Goal: Transaction & Acquisition: Purchase product/service

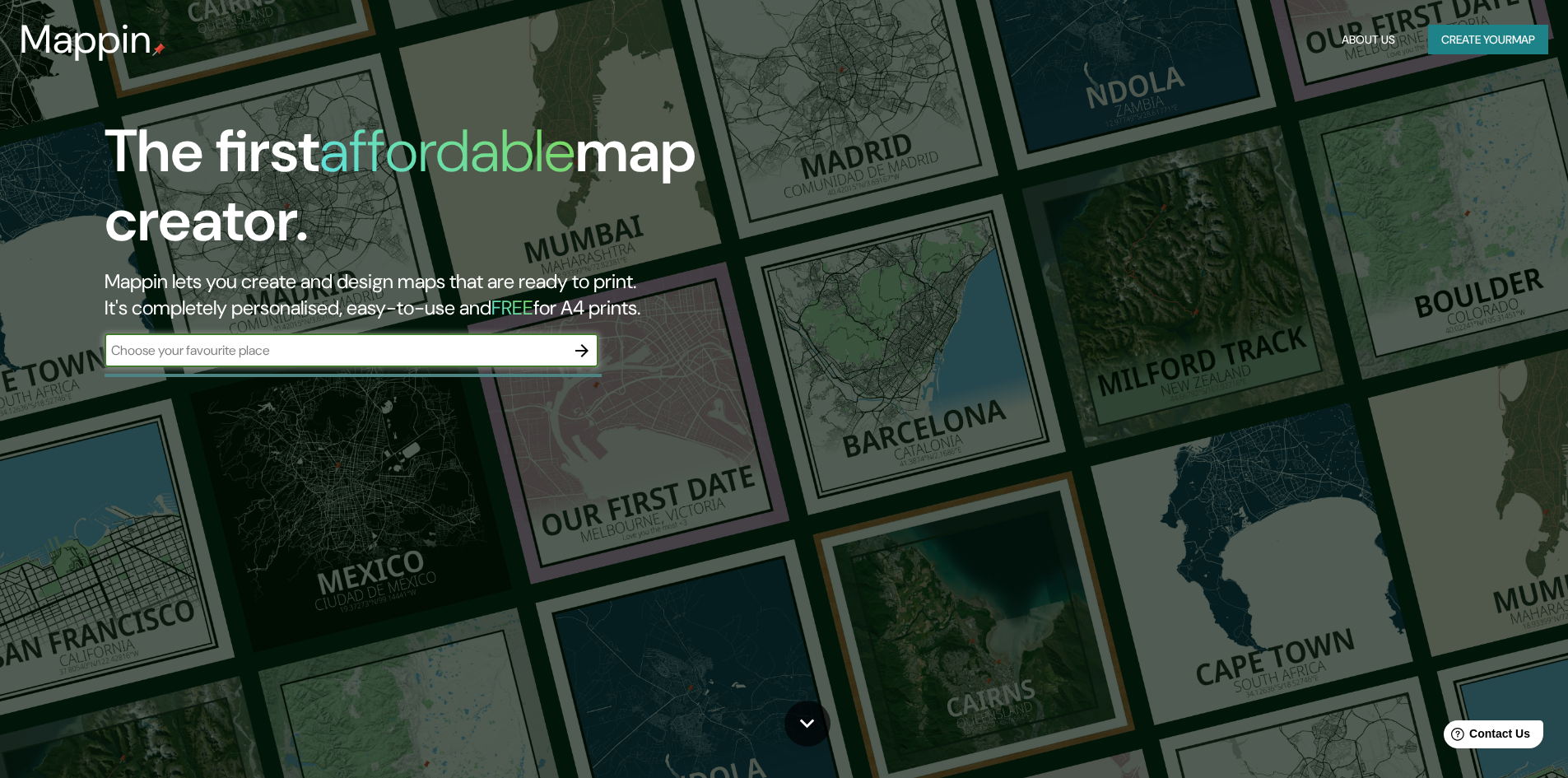
click at [250, 354] on input "text" at bounding box center [335, 350] width 461 height 19
type input "[GEOGRAPHIC_DATA]"
click at [586, 354] on icon "button" at bounding box center [583, 350] width 13 height 13
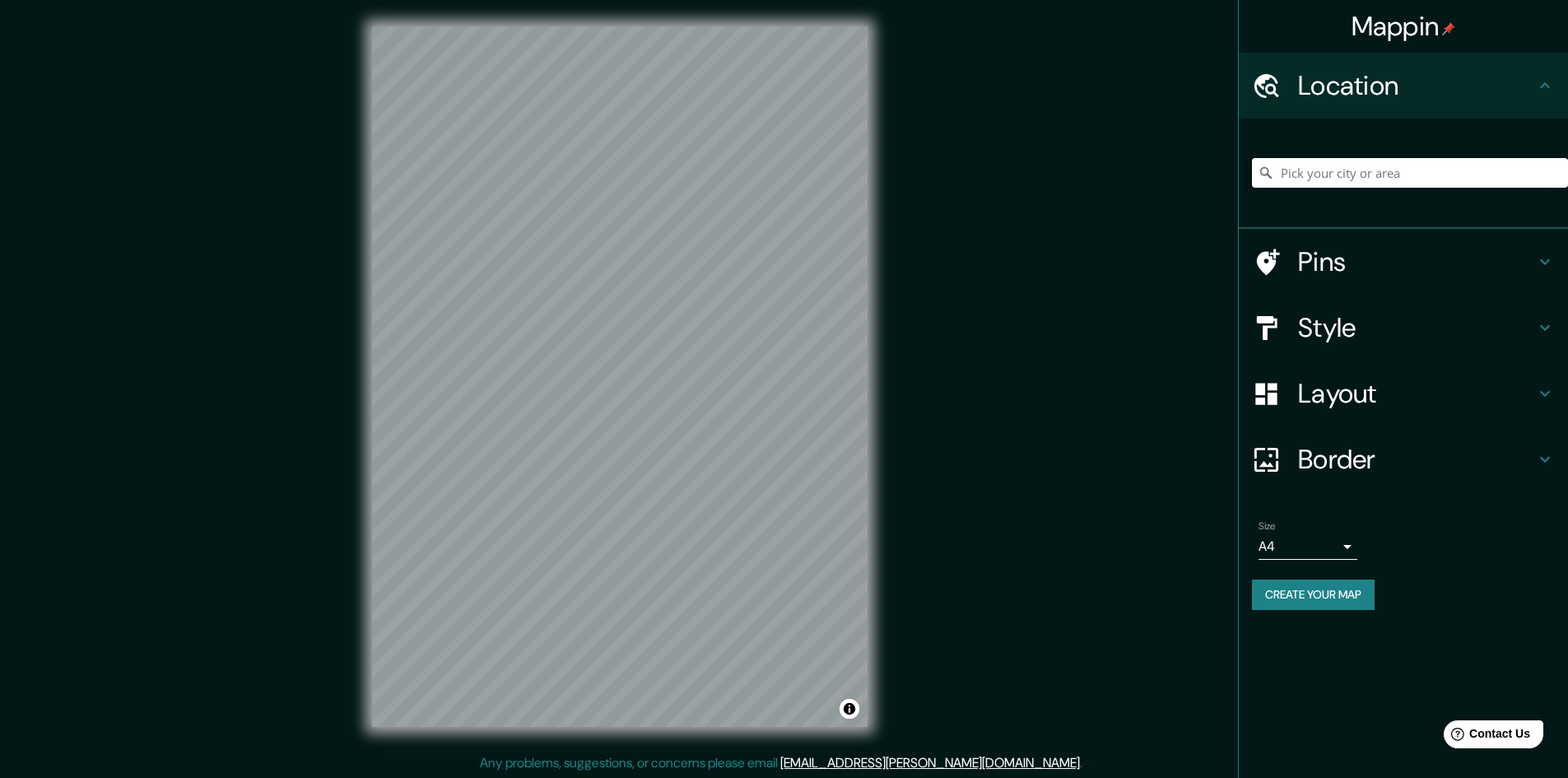
click at [1327, 180] on input "Pick your city or area" at bounding box center [1410, 172] width 316 height 30
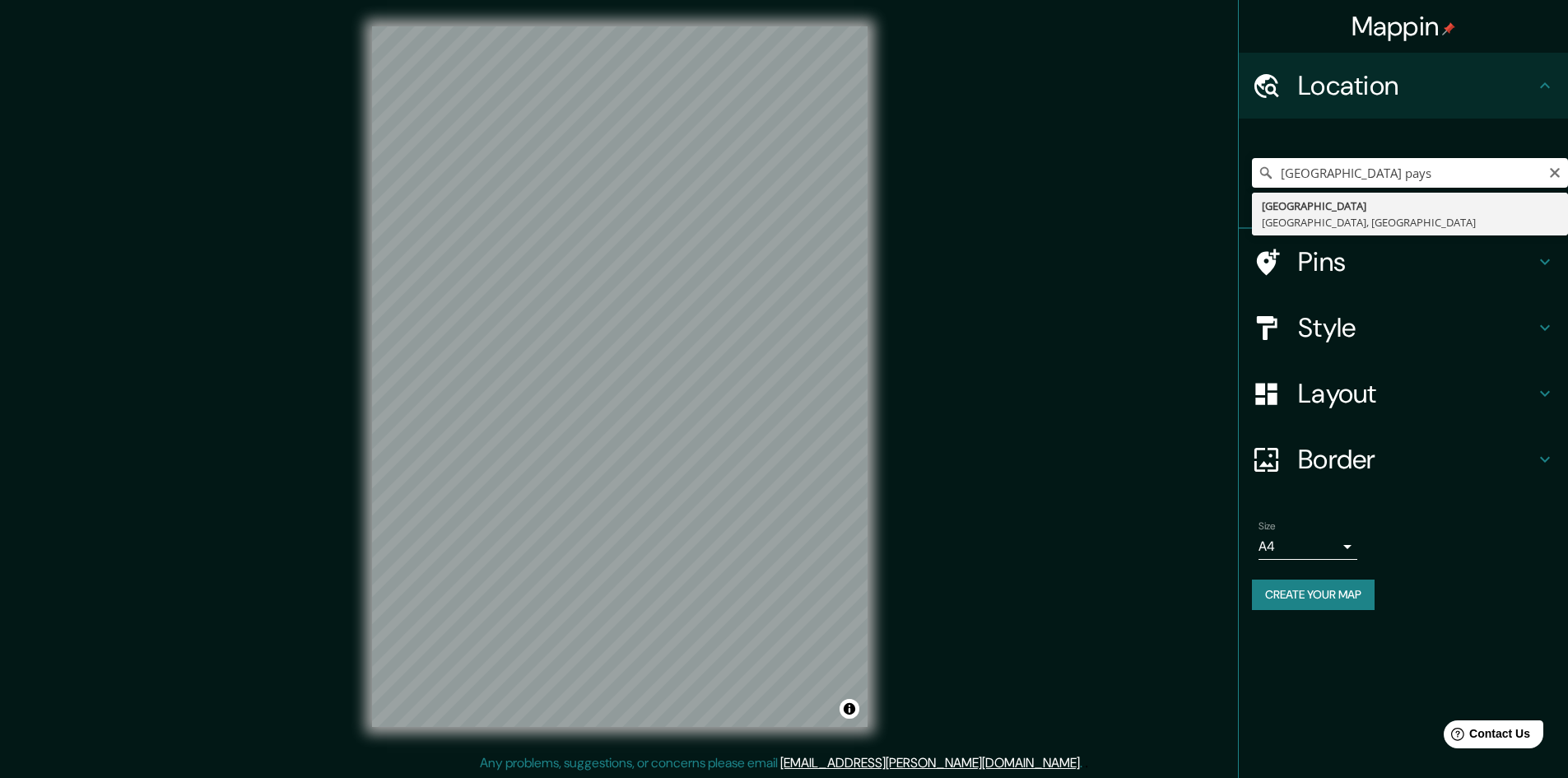
type input "[GEOGRAPHIC_DATA], [GEOGRAPHIC_DATA], [GEOGRAPHIC_DATA]"
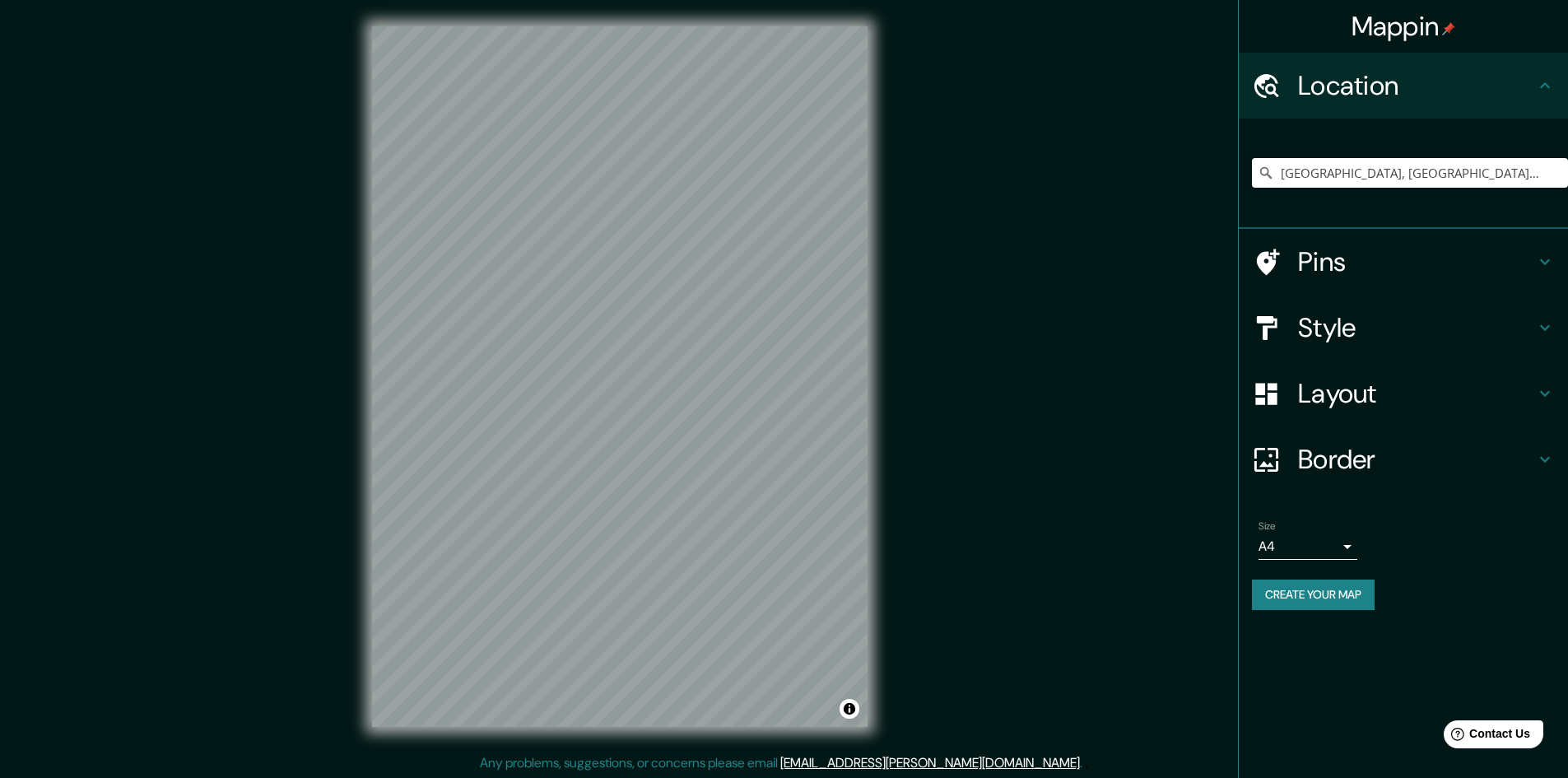
click at [1529, 397] on h4 "Layout" at bounding box center [1417, 393] width 237 height 33
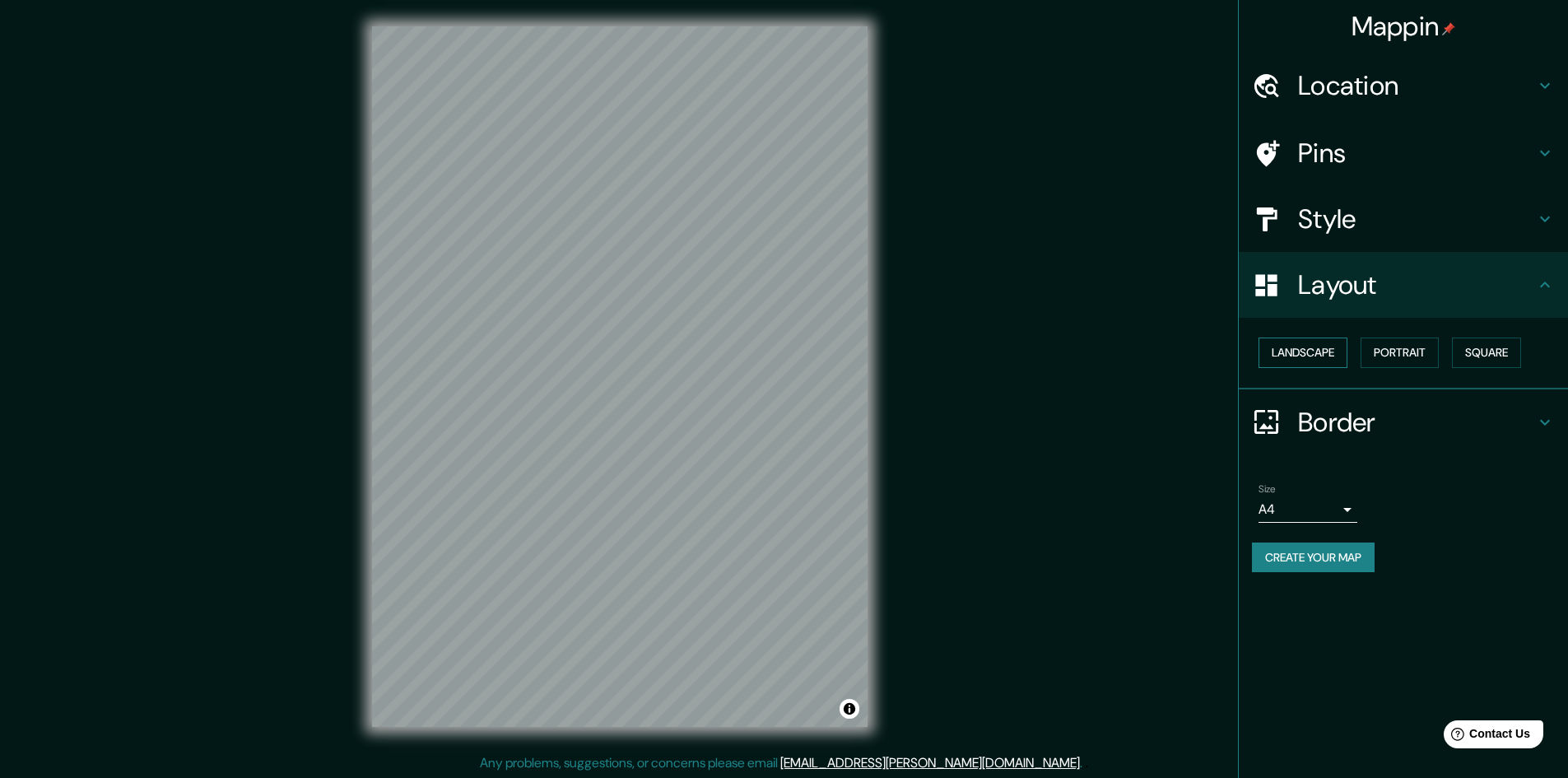
click at [1308, 350] on button "Landscape" at bounding box center [1302, 353] width 89 height 30
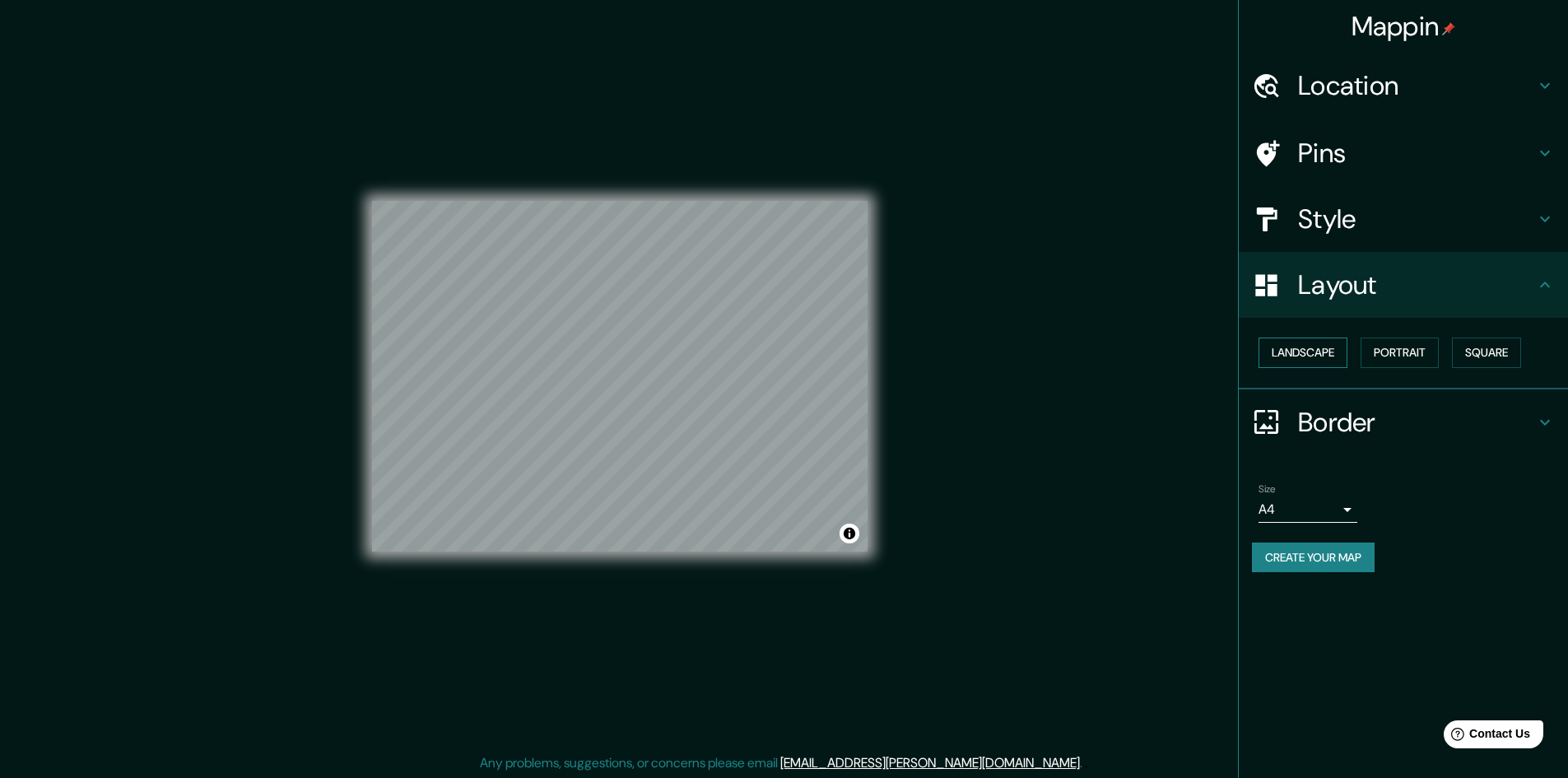
click at [1308, 350] on button "Landscape" at bounding box center [1302, 353] width 89 height 30
click at [1400, 350] on button "Portrait" at bounding box center [1400, 353] width 78 height 30
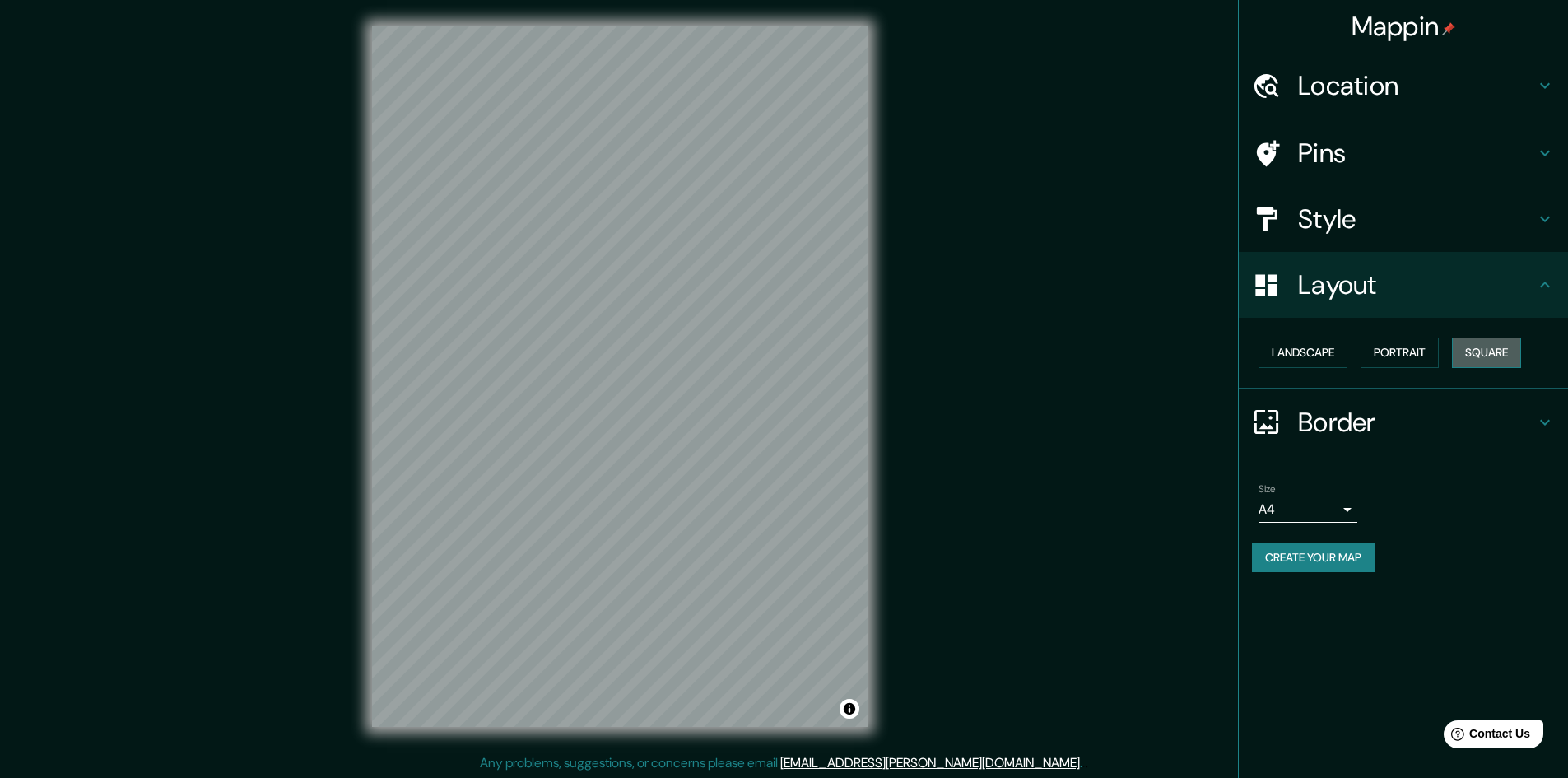
click at [1478, 350] on button "Square" at bounding box center [1487, 353] width 69 height 30
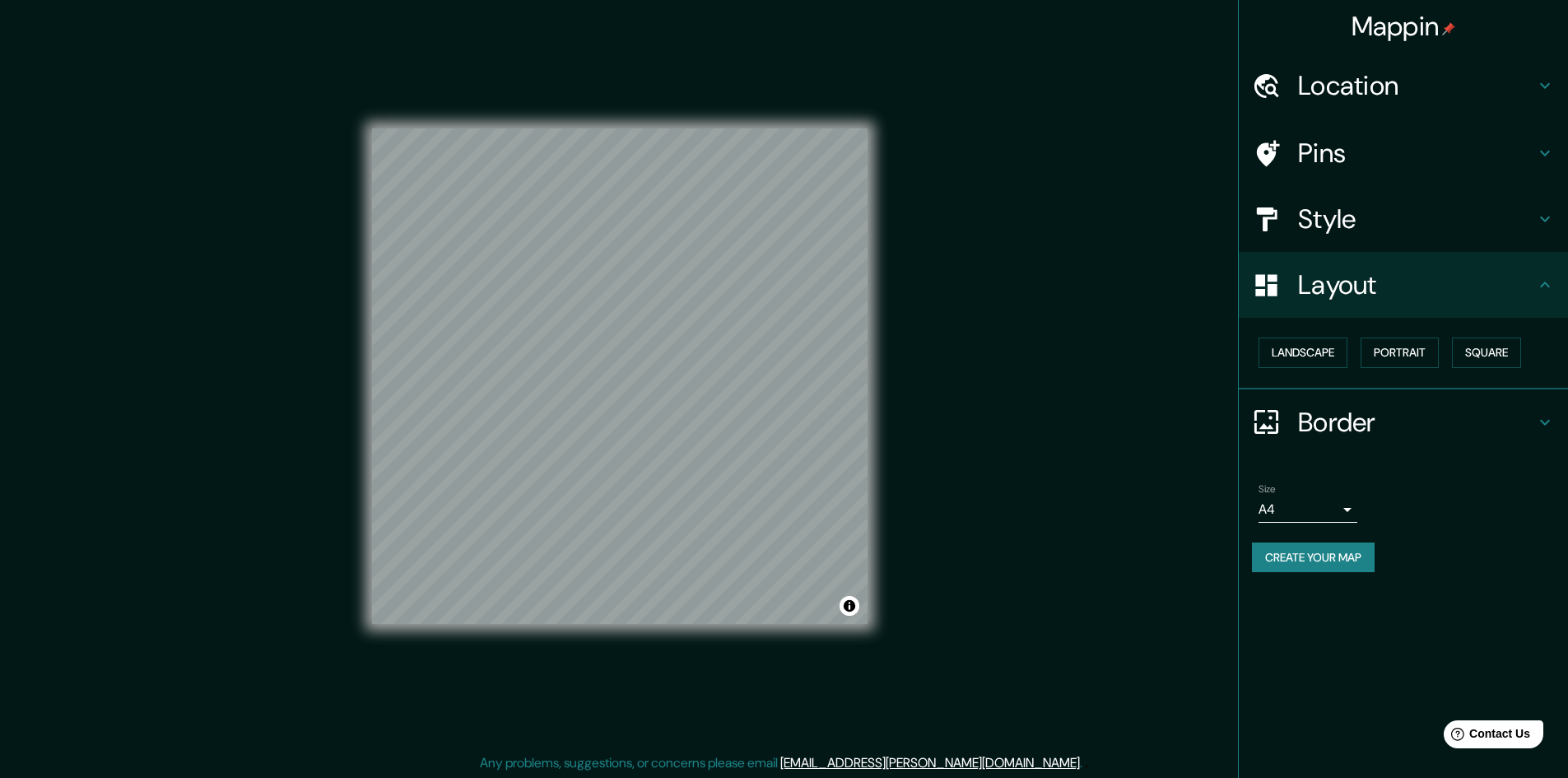
click at [1385, 282] on h4 "Layout" at bounding box center [1417, 285] width 237 height 33
click at [1368, 217] on h4 "Style" at bounding box center [1417, 219] width 237 height 33
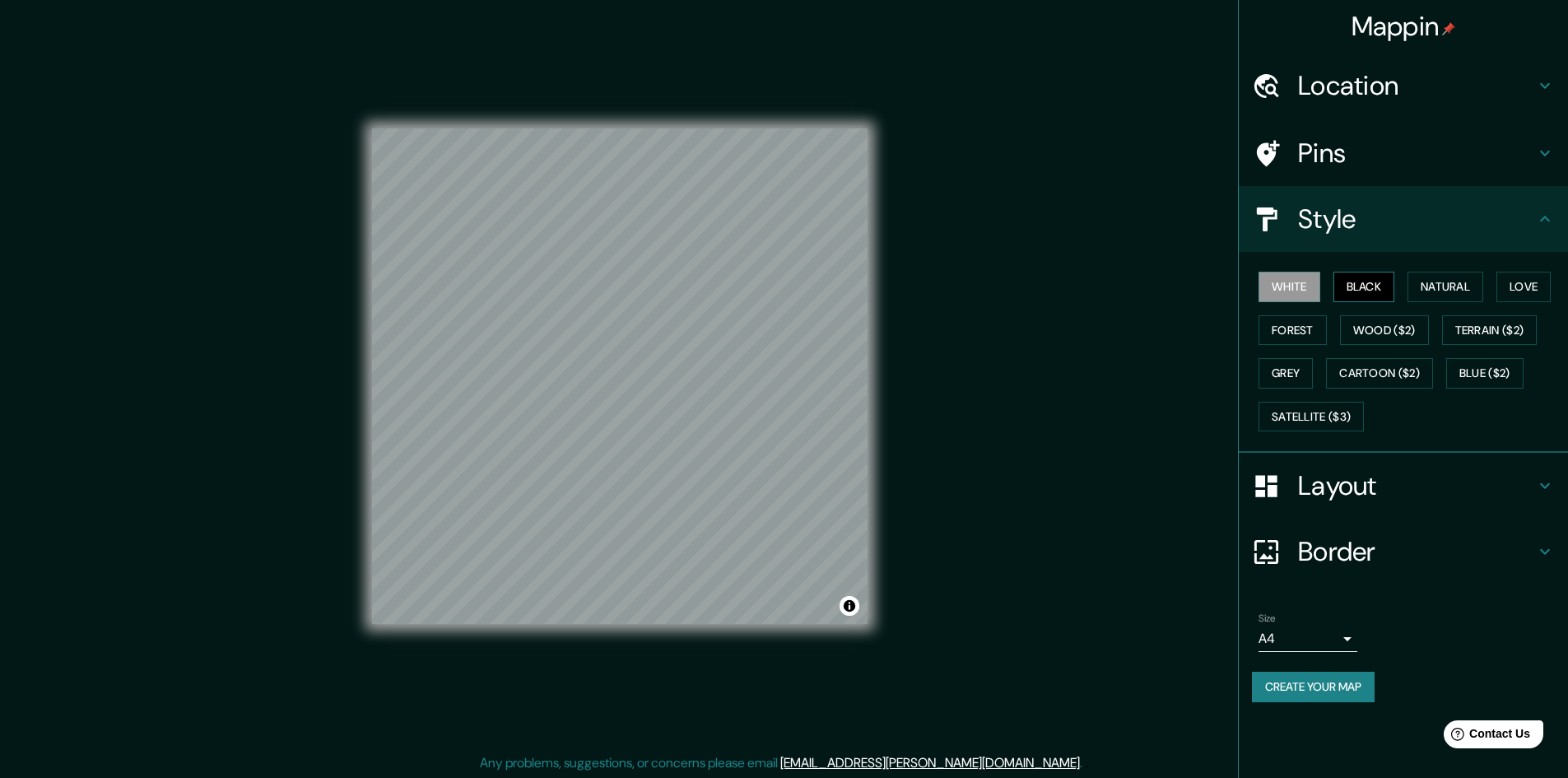
click at [1365, 289] on button "Black" at bounding box center [1364, 287] width 62 height 30
click at [1438, 287] on button "Natural" at bounding box center [1446, 287] width 76 height 30
click at [1525, 287] on button "Love" at bounding box center [1523, 287] width 54 height 30
click at [1306, 330] on button "Forest" at bounding box center [1293, 330] width 69 height 30
click at [1390, 330] on button "Wood ($2)" at bounding box center [1384, 330] width 89 height 30
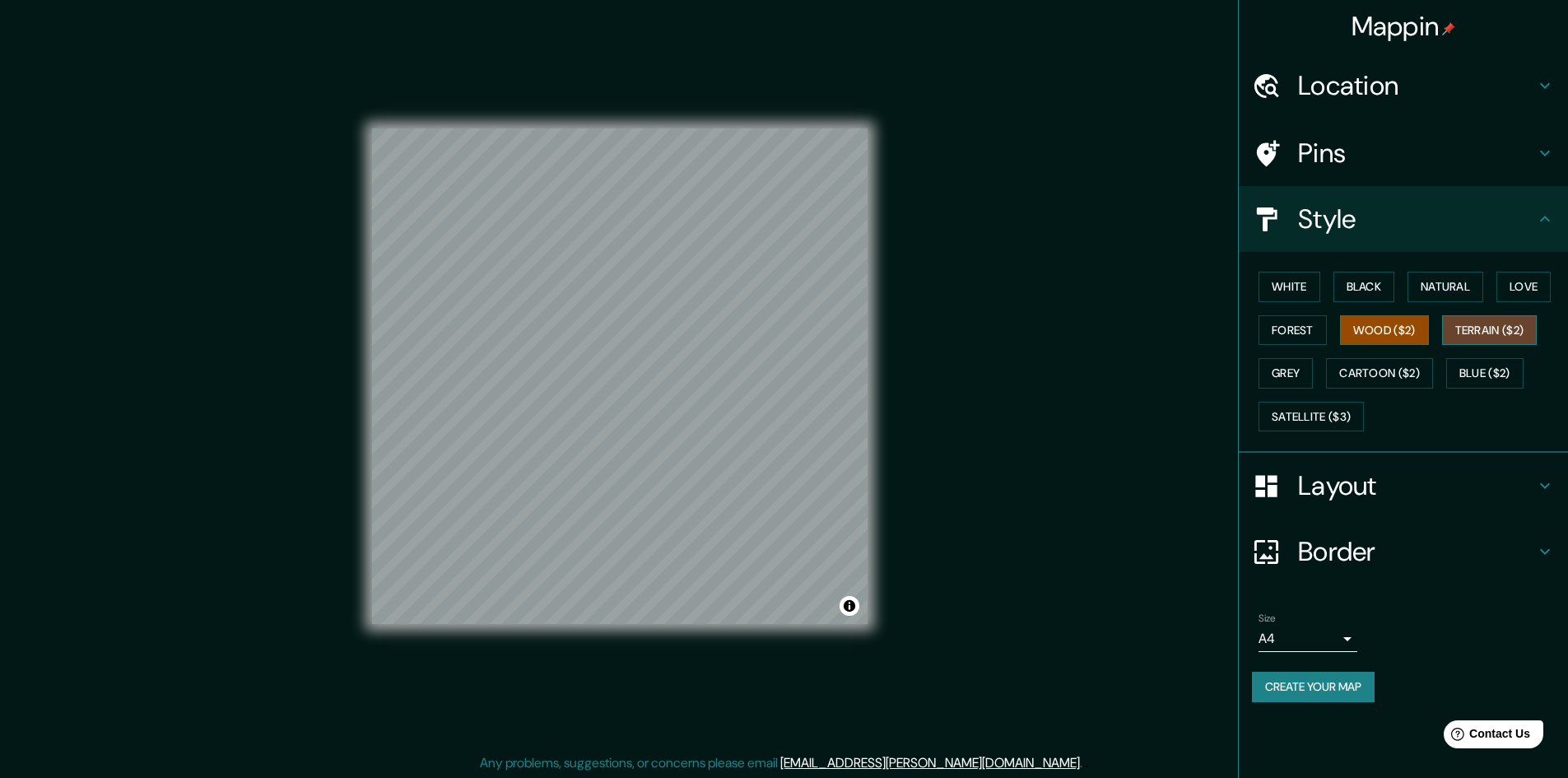
click at [1480, 328] on button "Terrain ($2)" at bounding box center [1490, 330] width 95 height 30
click at [1484, 378] on button "Blue ($2)" at bounding box center [1484, 373] width 77 height 30
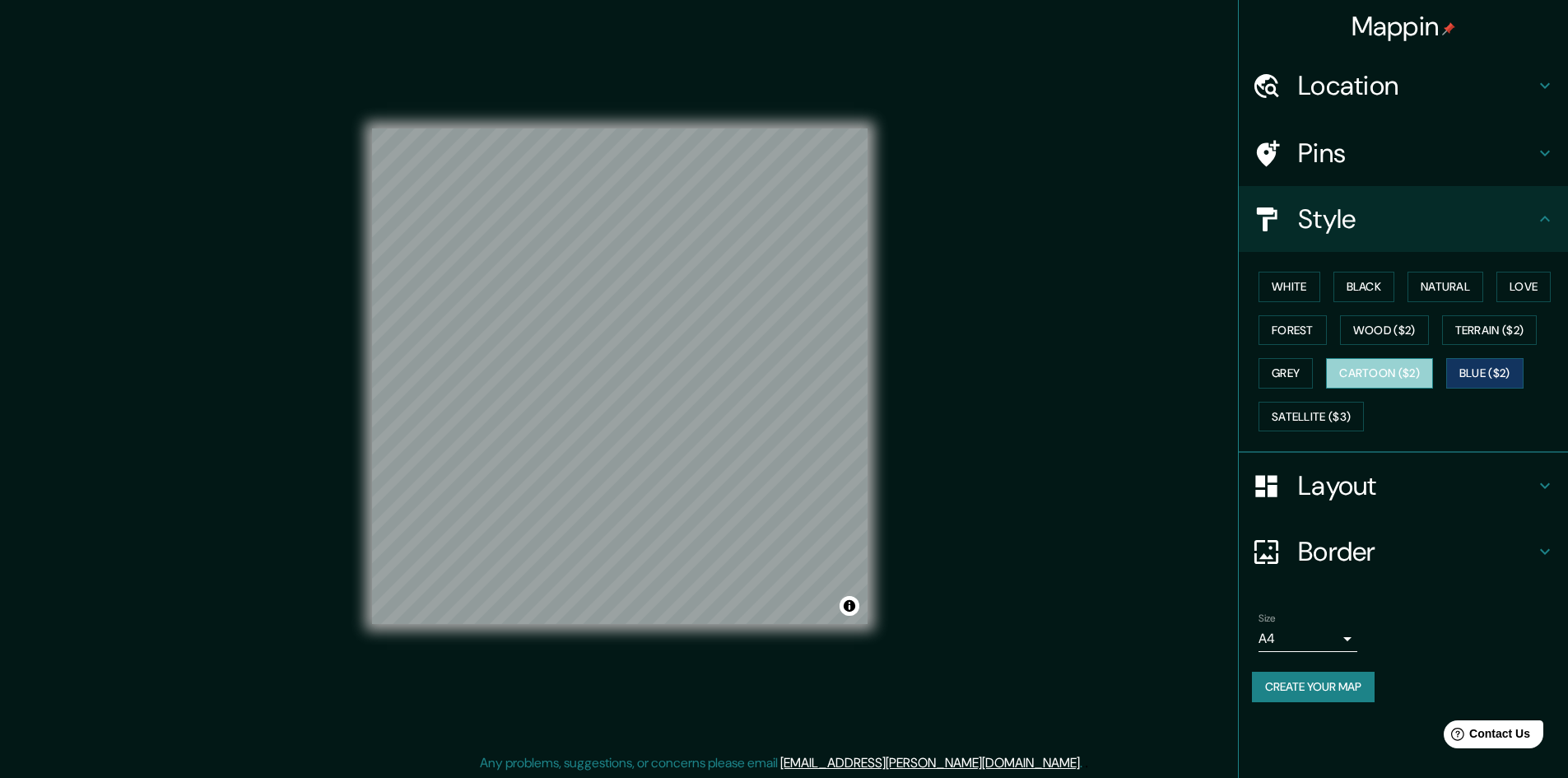
click at [1401, 374] on button "Cartoon ($2)" at bounding box center [1379, 373] width 107 height 30
click at [1295, 369] on button "Grey" at bounding box center [1285, 373] width 54 height 30
click at [1493, 369] on button "Blue ($2)" at bounding box center [1484, 373] width 77 height 30
click at [1320, 417] on button "Satellite ($3)" at bounding box center [1311, 417] width 106 height 30
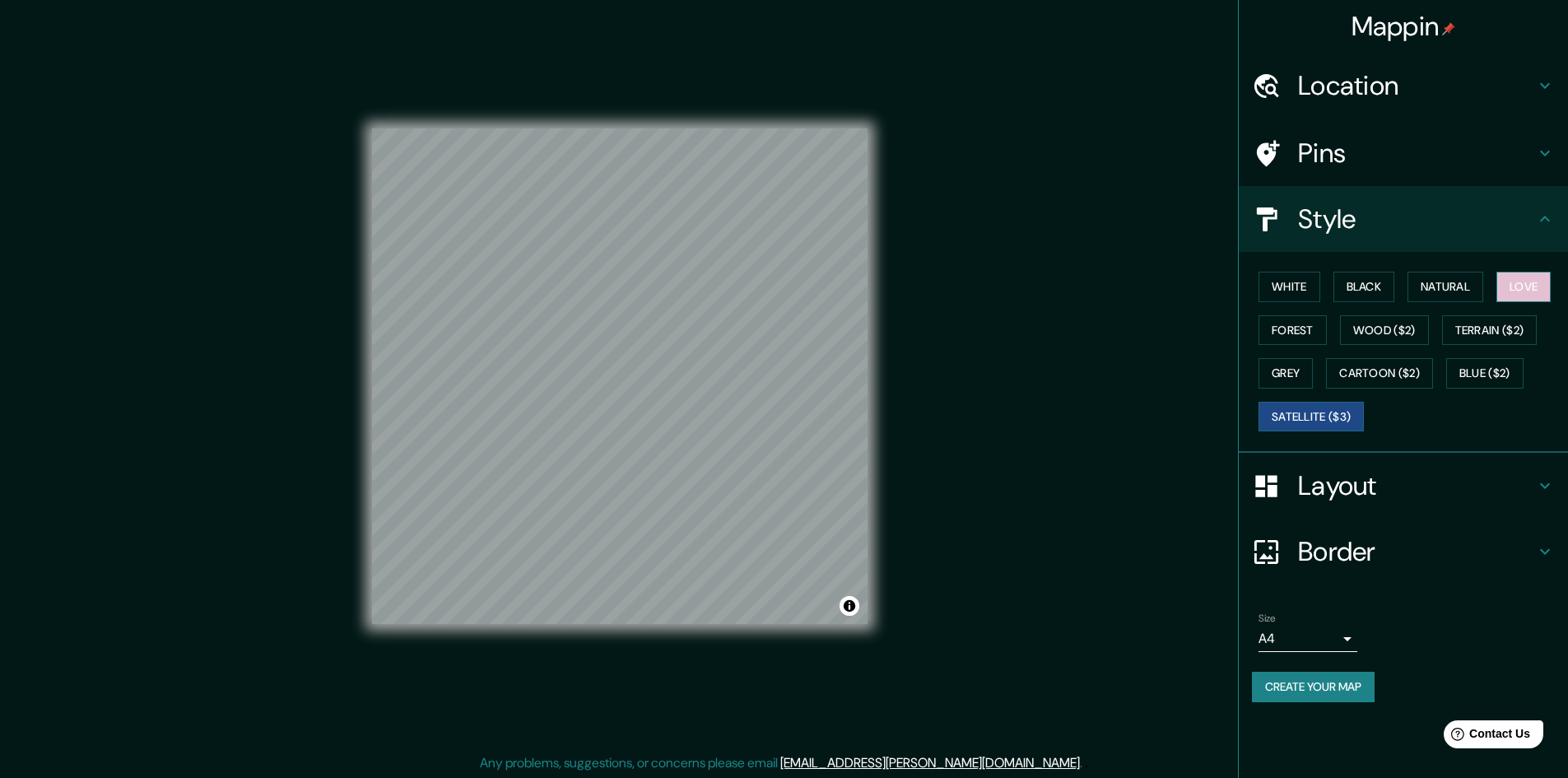
click at [1519, 286] on button "Love" at bounding box center [1523, 287] width 54 height 30
click at [1284, 289] on button "White" at bounding box center [1289, 287] width 62 height 30
click at [1356, 287] on button "Black" at bounding box center [1364, 287] width 62 height 30
click at [1551, 282] on button "Love" at bounding box center [1523, 287] width 54 height 30
click at [1357, 285] on button "Black" at bounding box center [1364, 287] width 62 height 30
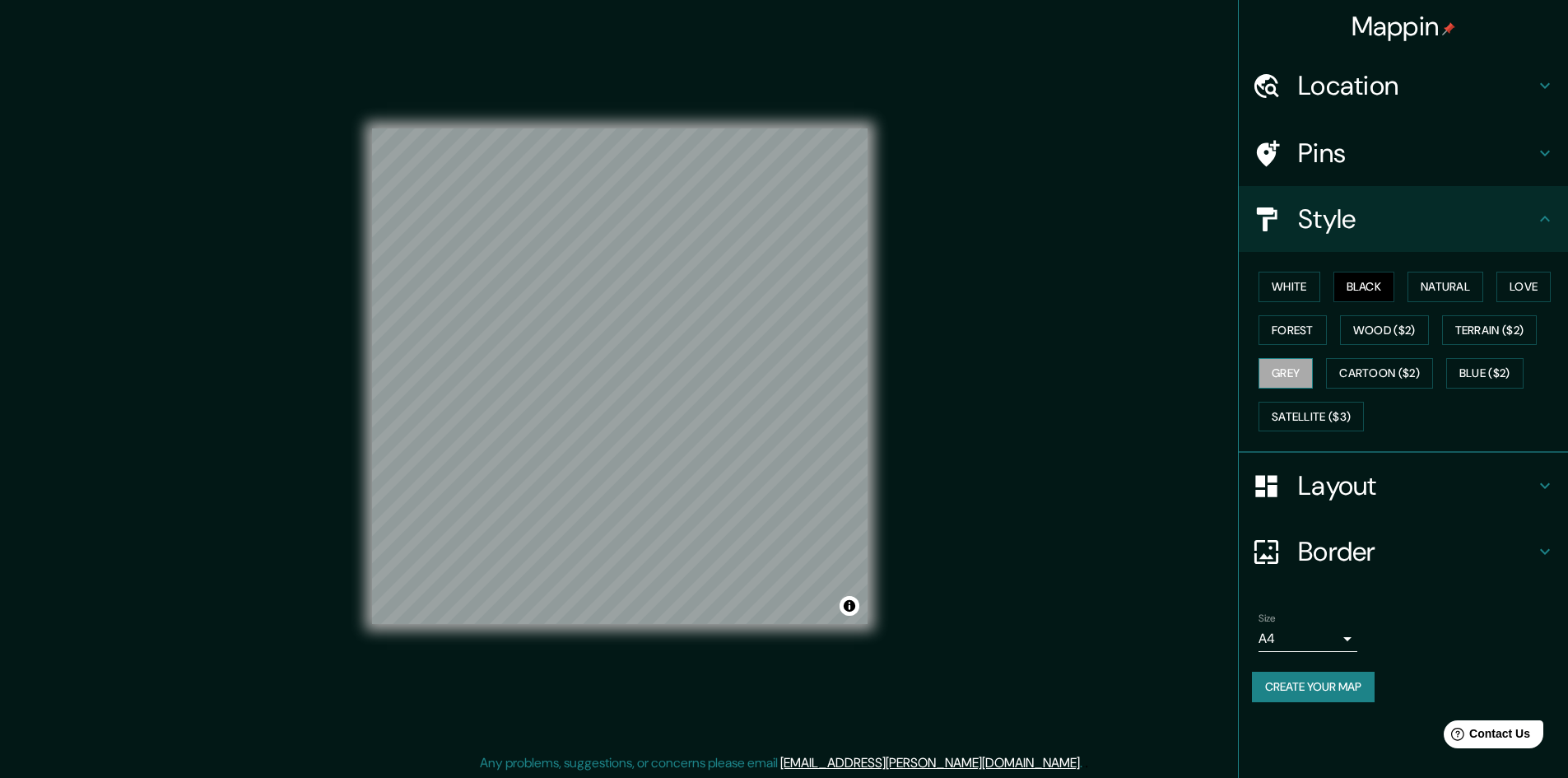
click at [1285, 374] on button "Grey" at bounding box center [1285, 373] width 54 height 30
click at [1374, 283] on button "Black" at bounding box center [1364, 287] width 62 height 30
click at [1485, 371] on button "Blue ($2)" at bounding box center [1484, 373] width 77 height 30
click at [1491, 333] on button "Terrain ($2)" at bounding box center [1490, 330] width 95 height 30
click at [1361, 283] on button "Black" at bounding box center [1364, 287] width 62 height 30
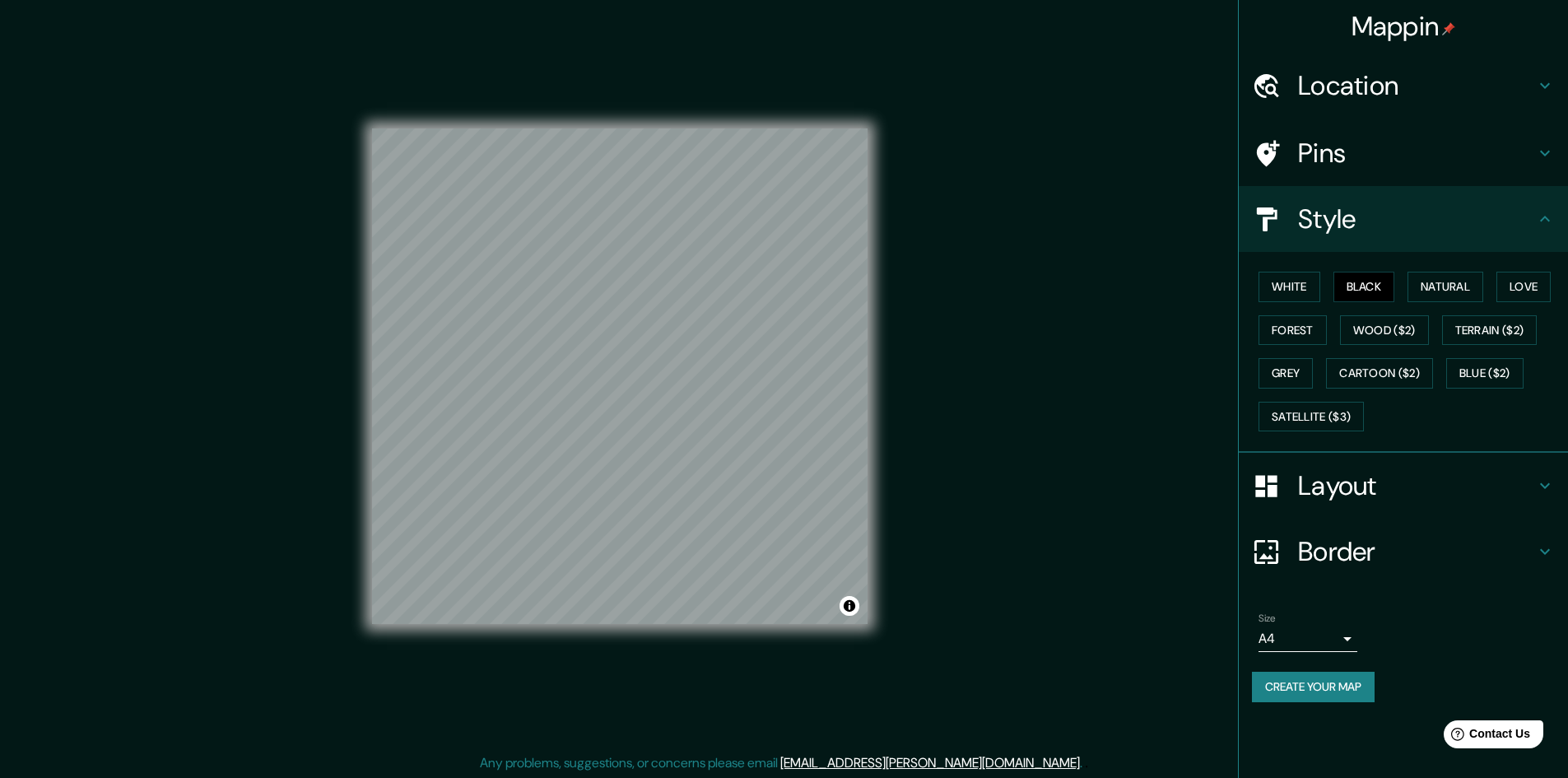
click at [1378, 348] on div "White Black Natural Love Forest Wood ($2) Terrain ($2) Grey Cartoon ($2) Blue (…" at bounding box center [1410, 351] width 316 height 173
click at [1375, 335] on button "Wood ($2)" at bounding box center [1384, 330] width 89 height 30
click at [1382, 363] on button "Cartoon ($2)" at bounding box center [1379, 373] width 107 height 30
click at [1445, 283] on button "Natural" at bounding box center [1446, 287] width 76 height 30
click at [1274, 289] on button "White" at bounding box center [1289, 287] width 62 height 30
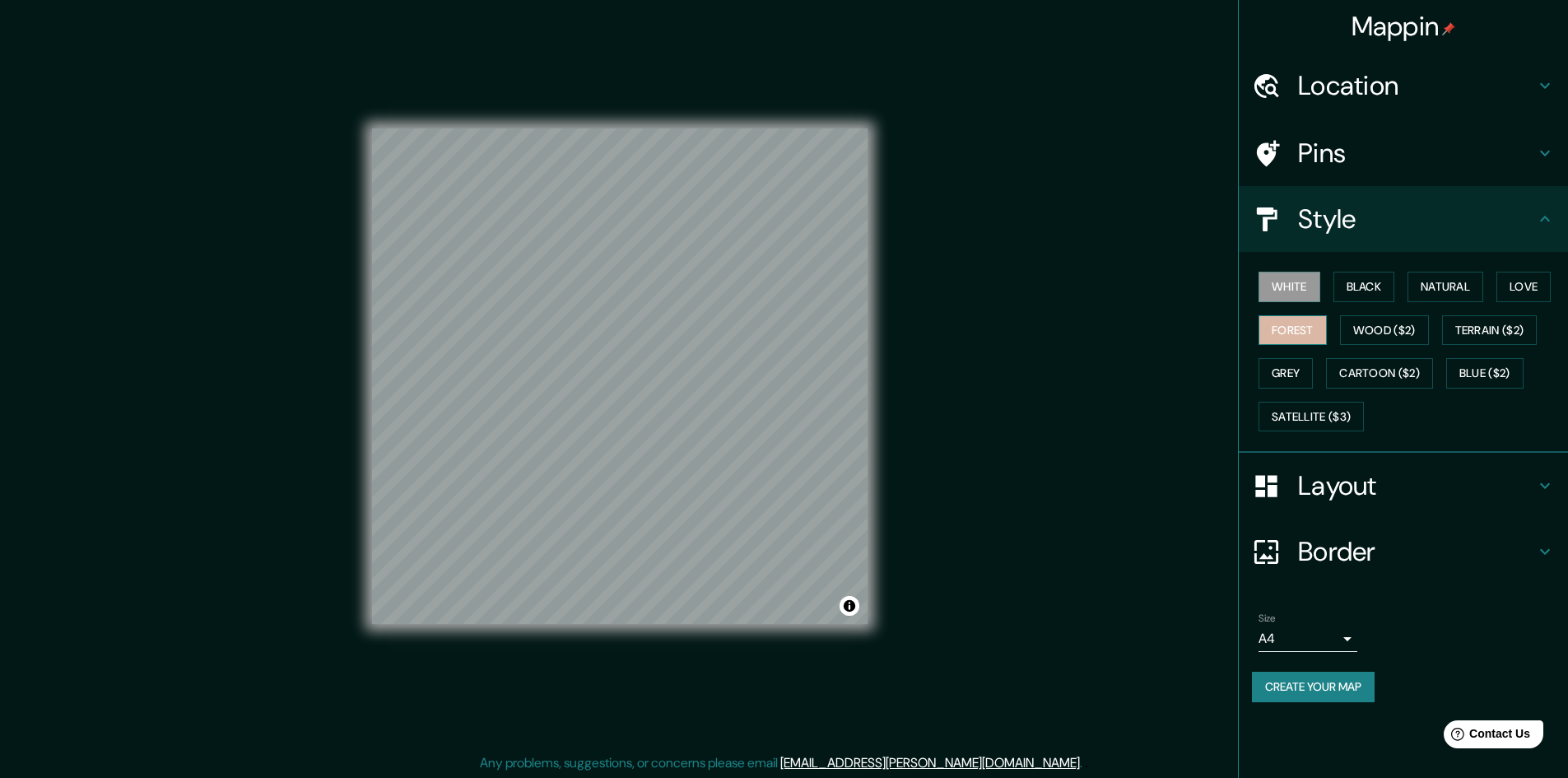
click at [1282, 329] on button "Forest" at bounding box center [1293, 330] width 69 height 30
click at [1430, 287] on button "Natural" at bounding box center [1446, 287] width 76 height 30
click at [1380, 284] on button "Black" at bounding box center [1364, 287] width 62 height 30
click at [1305, 338] on button "Forest" at bounding box center [1293, 330] width 69 height 30
click at [1300, 376] on button "Grey" at bounding box center [1285, 373] width 54 height 30
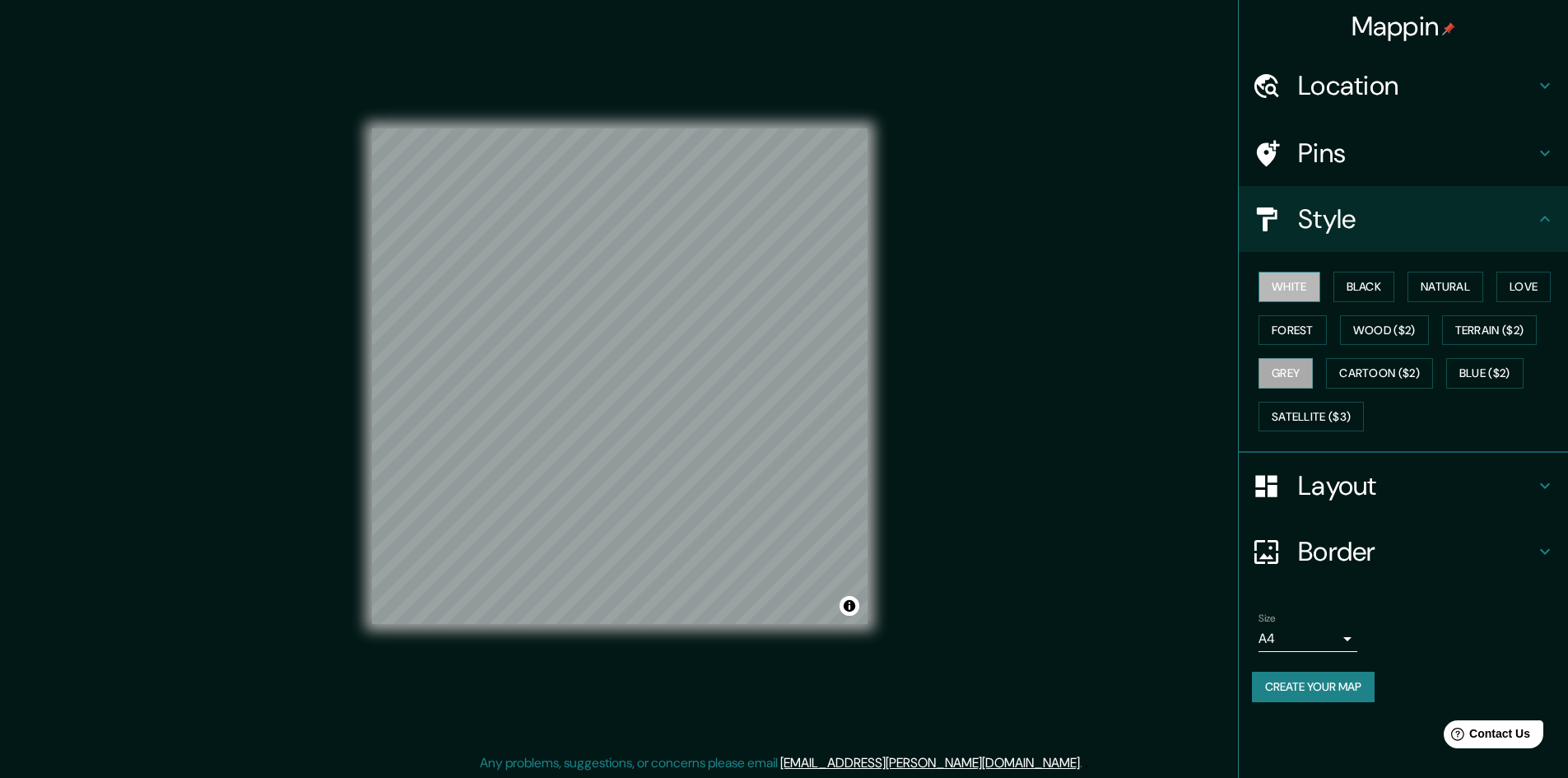
click at [1269, 285] on button "White" at bounding box center [1289, 287] width 62 height 30
